Goal: Entertainment & Leisure: Consume media (video, audio)

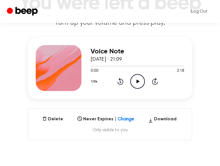
scroll to position [68, 0]
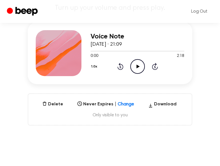
click at [139, 69] on icon "Play Audio" at bounding box center [138, 66] width 15 height 15
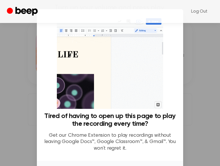
scroll to position [41, 0]
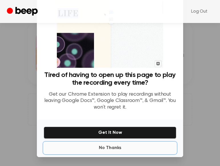
click at [103, 145] on button "No Thanks" at bounding box center [110, 147] width 133 height 11
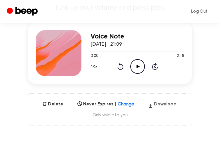
click at [160, 103] on button "Download" at bounding box center [162, 105] width 33 height 9
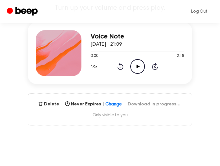
click at [137, 64] on icon at bounding box center [138, 66] width 3 height 4
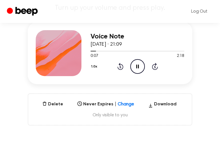
click at [141, 64] on icon "Pause Audio" at bounding box center [138, 66] width 15 height 15
click at [138, 67] on icon at bounding box center [138, 66] width 3 height 4
click at [138, 67] on icon "Pause Audio" at bounding box center [138, 66] width 15 height 15
click at [139, 65] on icon at bounding box center [138, 66] width 3 height 4
click at [138, 63] on icon "Play Audio" at bounding box center [138, 66] width 15 height 15
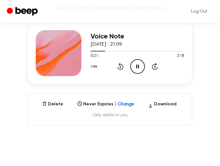
click at [138, 63] on icon "Pause Audio" at bounding box center [138, 66] width 15 height 15
click at [101, 50] on div at bounding box center [138, 50] width 94 height 5
click at [140, 61] on icon "Play Audio" at bounding box center [138, 66] width 15 height 15
click at [140, 61] on icon "Pause Audio" at bounding box center [138, 66] width 15 height 15
click at [133, 64] on icon "Play Audio" at bounding box center [138, 66] width 15 height 15
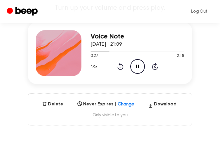
click at [133, 64] on icon "Pause Audio" at bounding box center [138, 66] width 15 height 15
click at [139, 63] on icon "Play Audio" at bounding box center [138, 66] width 15 height 15
click at [139, 63] on icon "Pause Audio" at bounding box center [138, 66] width 15 height 15
click at [138, 68] on icon "Play Audio" at bounding box center [138, 66] width 15 height 15
click at [138, 68] on icon at bounding box center [138, 66] width 3 height 4
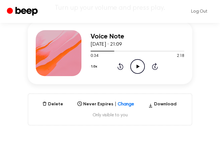
click at [139, 66] on icon at bounding box center [138, 66] width 3 height 4
click at [144, 63] on circle at bounding box center [138, 66] width 14 height 14
click at [123, 66] on icon "Rewind 5 seconds" at bounding box center [120, 65] width 6 height 7
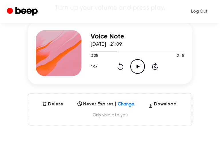
click at [139, 64] on icon "Play Audio" at bounding box center [138, 66] width 15 height 15
click at [139, 64] on icon at bounding box center [138, 66] width 3 height 4
click at [141, 67] on icon "Play Audio" at bounding box center [138, 66] width 15 height 15
click at [141, 67] on icon "Pause Audio" at bounding box center [138, 66] width 15 height 15
click at [136, 67] on icon "Play Audio" at bounding box center [138, 66] width 15 height 15
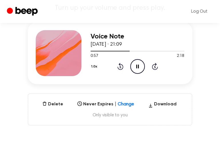
click at [136, 67] on icon "Pause Audio" at bounding box center [138, 66] width 15 height 15
click at [139, 65] on icon "Play Audio" at bounding box center [138, 66] width 15 height 15
click at [139, 65] on icon "Pause Audio" at bounding box center [138, 66] width 15 height 15
click at [139, 66] on icon "Play Audio" at bounding box center [138, 66] width 15 height 15
click at [139, 66] on icon "Pause Audio" at bounding box center [138, 66] width 15 height 15
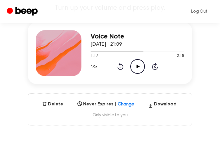
click at [139, 64] on icon "Play Audio" at bounding box center [138, 66] width 15 height 15
click at [140, 65] on icon "Pause Audio" at bounding box center [138, 66] width 15 height 15
click at [138, 66] on icon at bounding box center [138, 66] width 3 height 4
click at [138, 66] on icon "Pause Audio" at bounding box center [138, 66] width 15 height 15
click at [139, 65] on icon "Play Audio" at bounding box center [138, 66] width 15 height 15
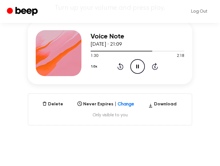
click at [139, 65] on icon at bounding box center [138, 66] width 3 height 4
click at [139, 64] on icon "Play Audio" at bounding box center [138, 66] width 15 height 15
click at [139, 64] on icon at bounding box center [138, 66] width 3 height 4
click at [136, 68] on icon "Play Audio" at bounding box center [138, 66] width 15 height 15
click at [136, 68] on icon "Pause Audio" at bounding box center [138, 66] width 15 height 15
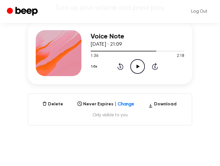
click at [137, 65] on icon at bounding box center [138, 66] width 3 height 4
click at [136, 64] on icon "Play Audio" at bounding box center [138, 66] width 15 height 15
click at [136, 64] on icon "Pause Audio" at bounding box center [138, 66] width 15 height 15
click at [140, 68] on icon "Play Audio" at bounding box center [138, 66] width 15 height 15
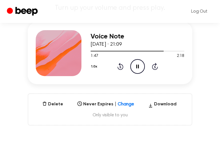
click at [140, 68] on icon "Pause Audio" at bounding box center [138, 66] width 15 height 15
click at [142, 65] on icon "Play Audio" at bounding box center [138, 66] width 15 height 15
click at [142, 65] on icon "Pause Audio" at bounding box center [138, 66] width 15 height 15
click at [136, 66] on icon "Play Audio" at bounding box center [138, 66] width 15 height 15
click at [136, 66] on icon "Pause Audio" at bounding box center [138, 66] width 15 height 15
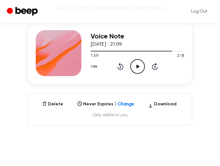
click at [134, 65] on icon "Play Audio" at bounding box center [138, 66] width 15 height 15
click at [134, 65] on icon "Pause Audio" at bounding box center [138, 66] width 15 height 15
click at [136, 65] on icon "Play Audio" at bounding box center [138, 66] width 15 height 15
click at [136, 65] on icon "Pause Audio" at bounding box center [138, 66] width 15 height 15
click at [134, 68] on icon "Play Audio" at bounding box center [138, 66] width 15 height 15
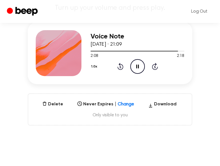
click at [134, 68] on icon "Pause Audio" at bounding box center [138, 66] width 15 height 15
click at [140, 69] on icon "Play Audio" at bounding box center [138, 66] width 15 height 15
click at [140, 69] on icon "Pause Audio" at bounding box center [138, 66] width 15 height 15
click at [138, 62] on icon "Play Audio" at bounding box center [138, 66] width 15 height 15
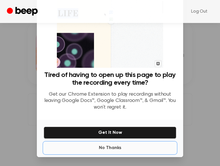
click at [124, 148] on button "No Thanks" at bounding box center [110, 147] width 133 height 11
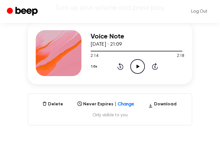
click at [139, 62] on icon "Play Audio" at bounding box center [138, 66] width 15 height 15
click at [139, 62] on icon "Pause Audio" at bounding box center [138, 66] width 15 height 15
